Goal: Find specific page/section: Find specific page/section

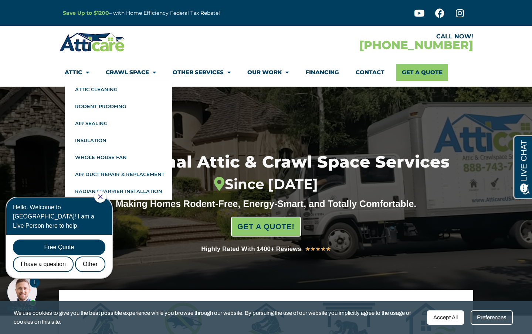
click at [85, 71] on span "Menu" at bounding box center [85, 72] width 7 height 13
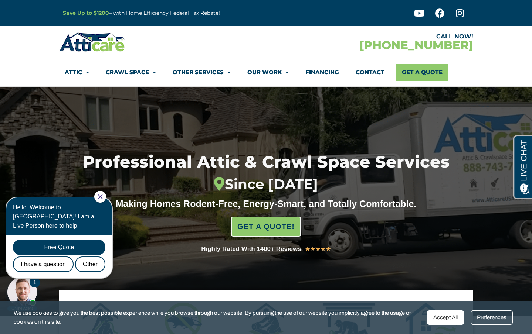
click at [85, 71] on span "Menu" at bounding box center [85, 72] width 7 height 13
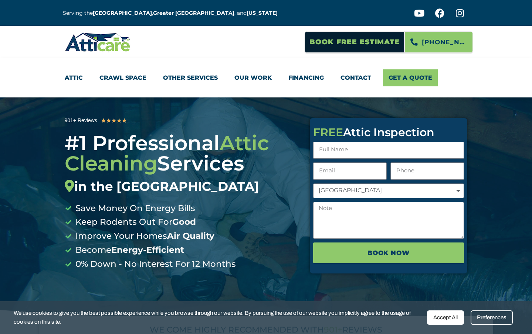
click at [81, 79] on link "Attic" at bounding box center [74, 77] width 18 height 17
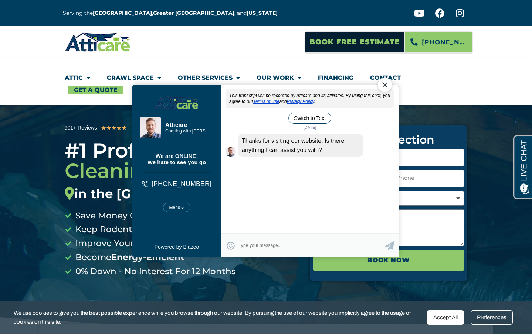
click at [381, 81] on div "Close Chat" at bounding box center [384, 85] width 14 height 14
